Goal: Transaction & Acquisition: Subscribe to service/newsletter

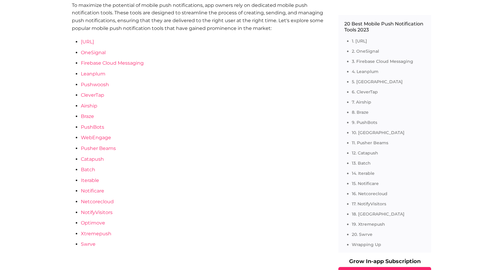
scroll to position [366, 0]
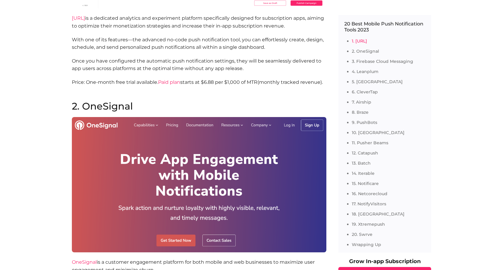
scroll to position [774, 0]
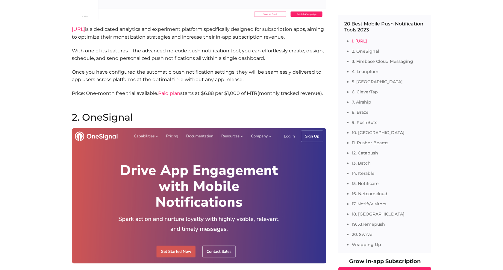
click at [85, 29] on link "[URL]" at bounding box center [78, 29] width 13 height 6
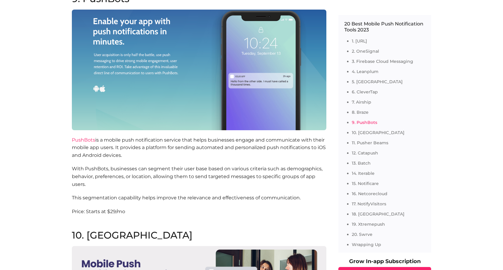
scroll to position [2538, 0]
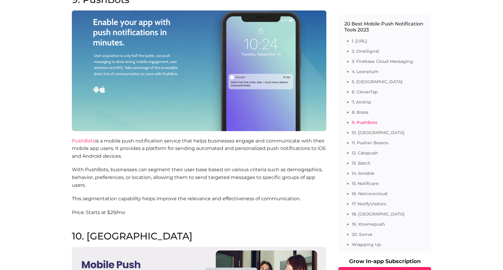
click at [82, 138] on link "PushBots" at bounding box center [83, 141] width 23 height 6
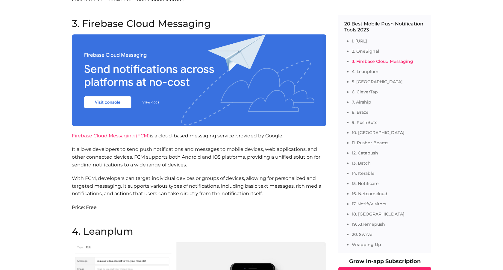
scroll to position [1120, 0]
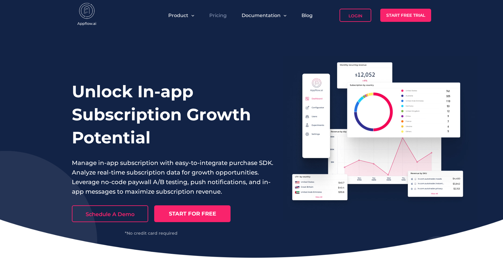
click at [222, 17] on link "Pricing" at bounding box center [217, 16] width 17 height 6
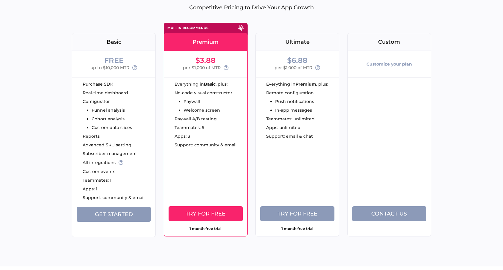
scroll to position [58, 0]
click at [103, 212] on span "Get Started" at bounding box center [114, 214] width 38 height 7
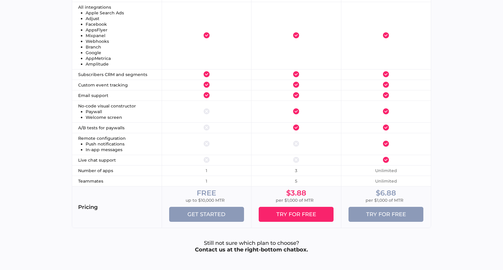
scroll to position [811, 0]
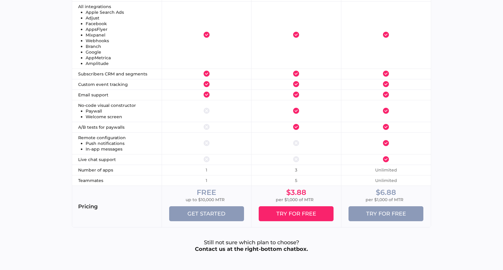
click at [390, 215] on span "Try for free" at bounding box center [386, 214] width 40 height 7
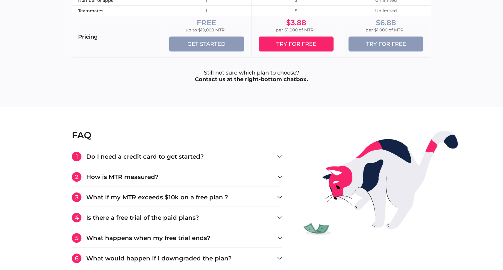
scroll to position [983, 0]
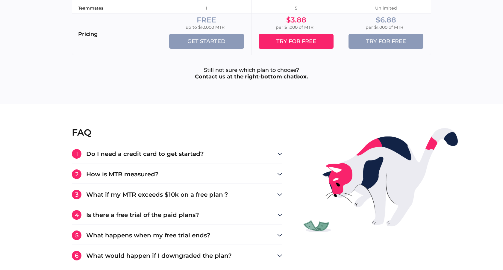
click at [278, 173] on use at bounding box center [280, 174] width 4 height 2
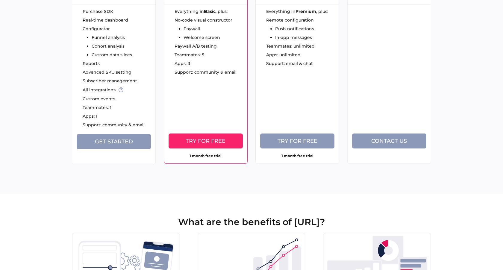
scroll to position [33, 0]
